Goal: Check status: Check status

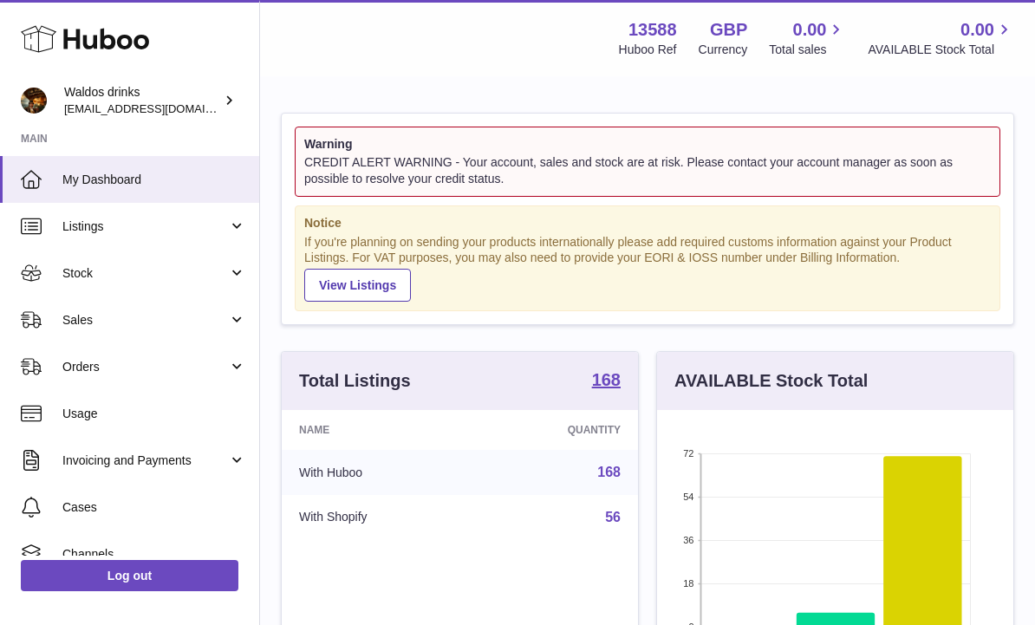
scroll to position [271, 356]
click at [240, 323] on link "Sales" at bounding box center [129, 320] width 259 height 47
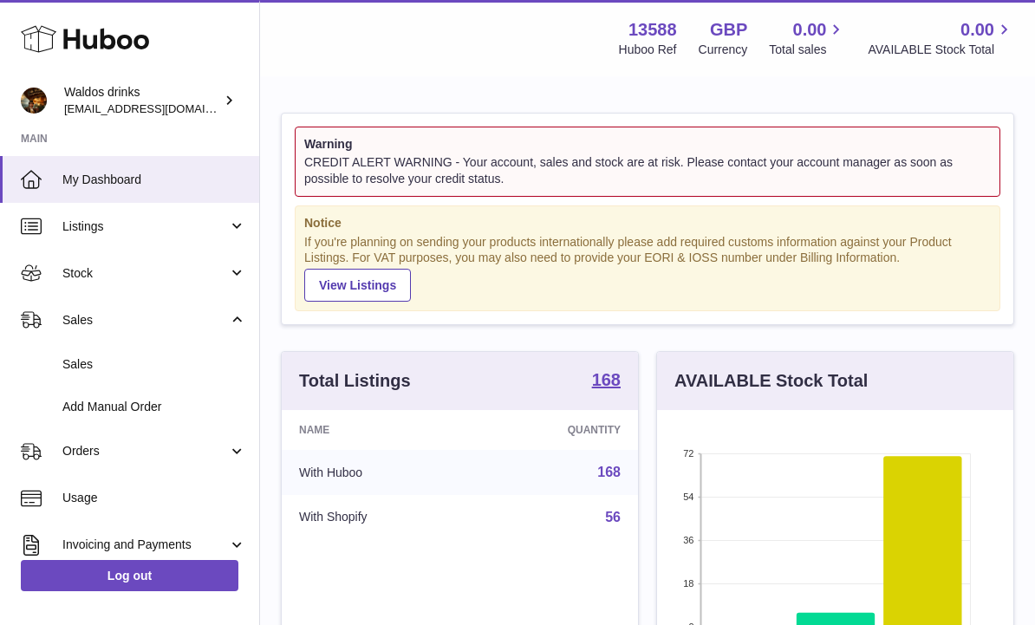
click at [108, 369] on span "Sales" at bounding box center [154, 364] width 184 height 16
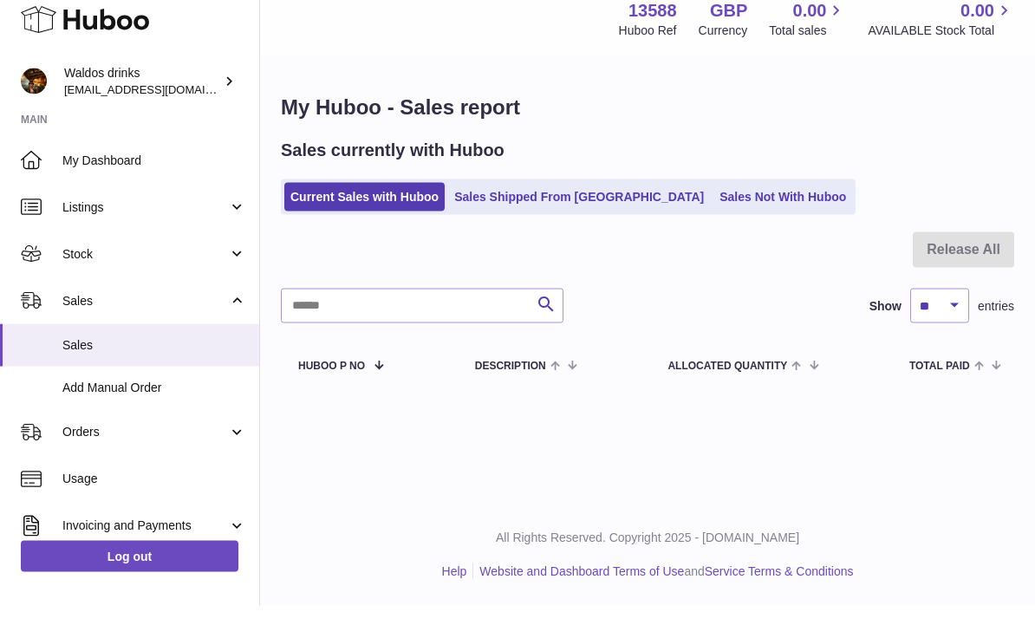
scroll to position [58, 0]
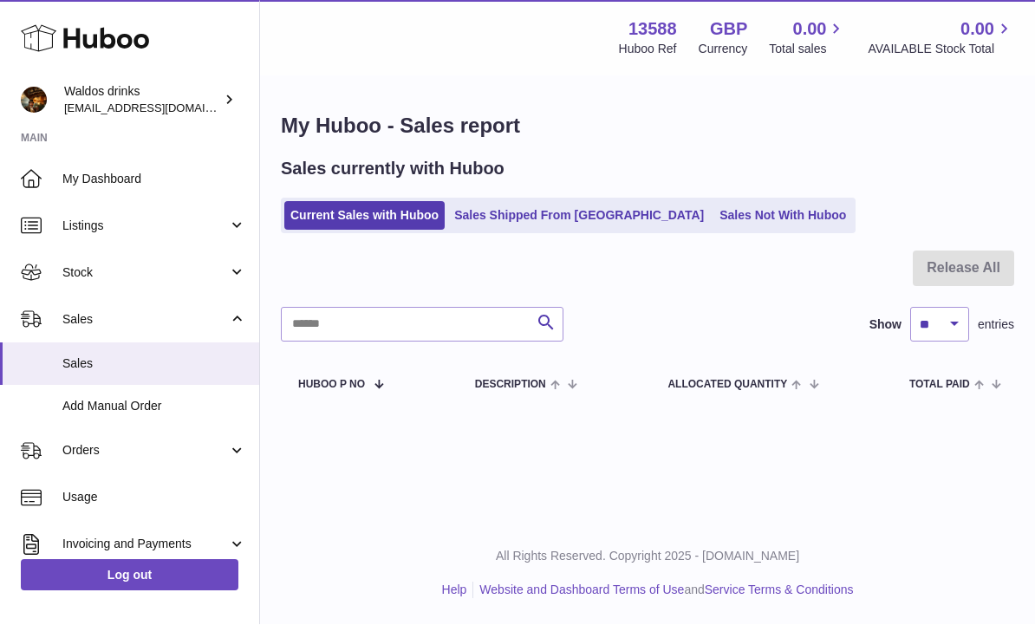
click at [552, 202] on link "Sales Shipped From Huboo" at bounding box center [579, 216] width 262 height 29
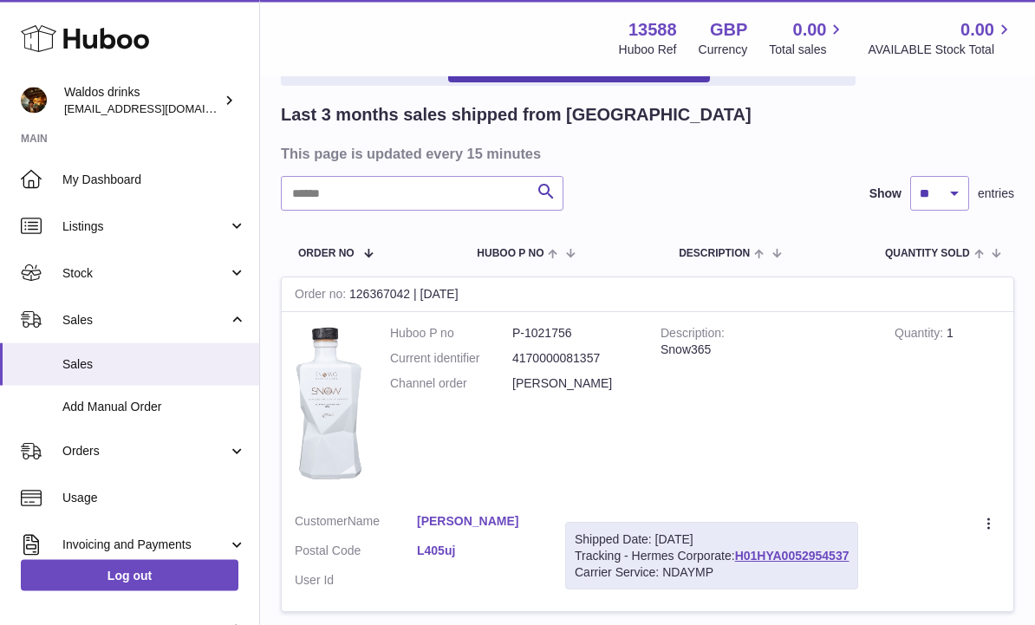
scroll to position [110, 0]
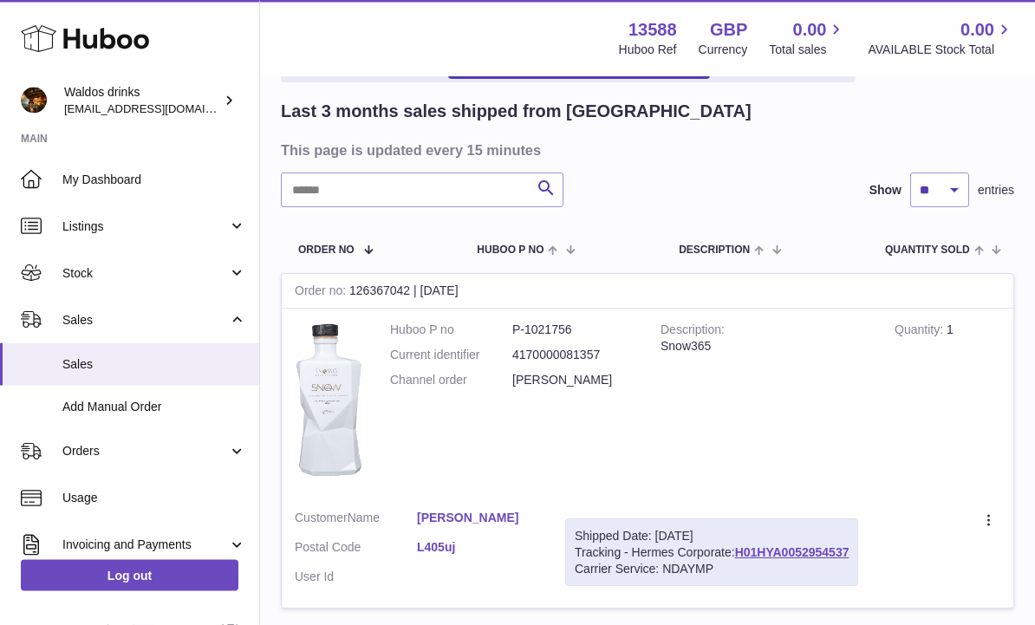
click at [819, 552] on link "H01HYA0052954537" at bounding box center [792, 553] width 114 height 14
